Goal: Transaction & Acquisition: Subscribe to service/newsletter

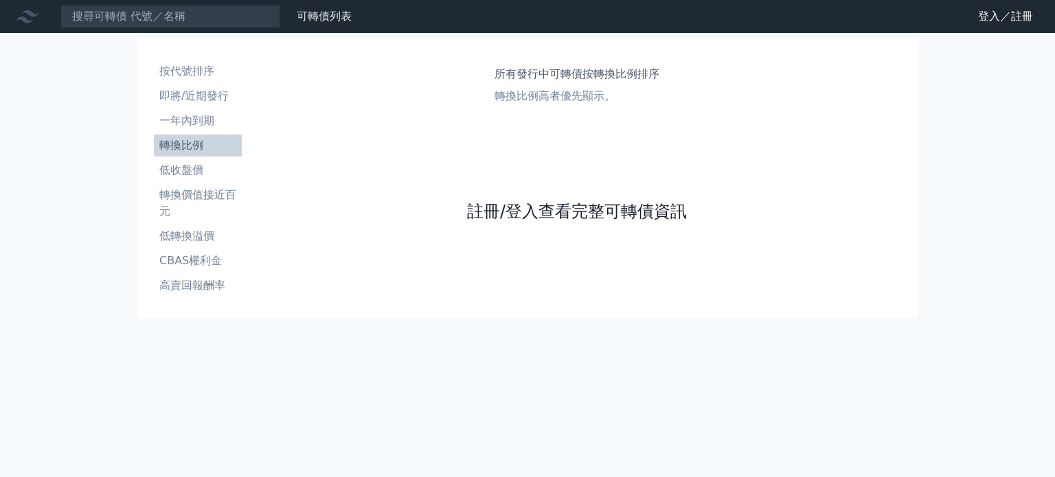
click at [639, 207] on link "註冊/登入查看完整可轉債資訊" at bounding box center [577, 212] width 220 height 22
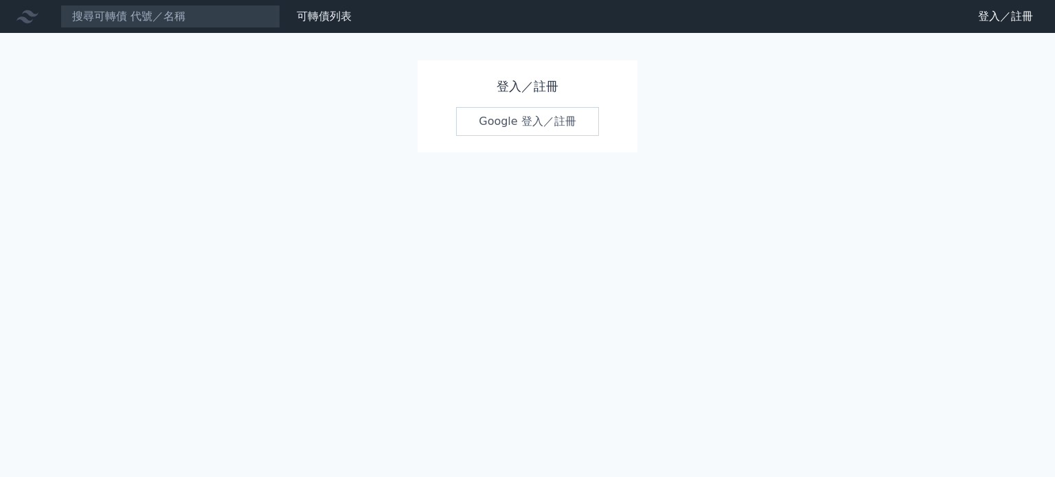
click at [571, 117] on link "Google 登入／註冊" at bounding box center [527, 121] width 143 height 29
